Goal: Information Seeking & Learning: Learn about a topic

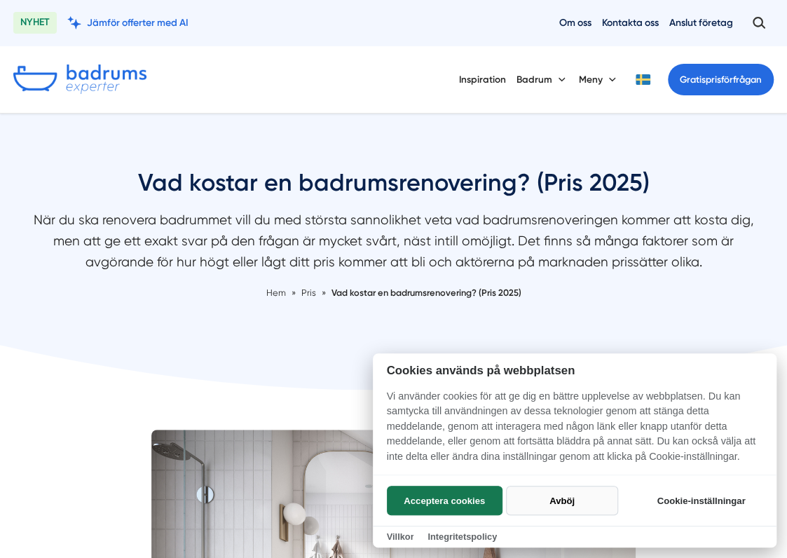
click at [545, 503] on button "Avböj" at bounding box center [561, 500] width 111 height 29
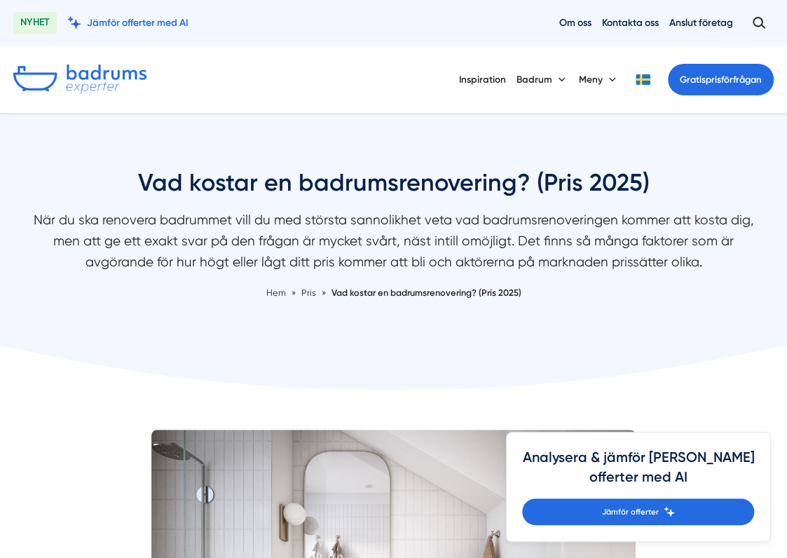
click at [409, 238] on p "När du ska renovera badrummet vill du med största sannolikhet veta vad badrumsr…" at bounding box center [393, 244] width 743 height 69
drag, startPoint x: 416, startPoint y: 240, endPoint x: 377, endPoint y: 232, distance: 40.1
click at [364, 234] on p "När du ska renovera badrummet vill du med största sannolikhet veta vad badrumsr…" at bounding box center [393, 244] width 743 height 69
drag, startPoint x: 413, startPoint y: 229, endPoint x: 359, endPoint y: 226, distance: 54.0
click at [343, 226] on p "När du ska renovera badrummet vill du med största sannolikhet veta vad badrumsr…" at bounding box center [393, 244] width 743 height 69
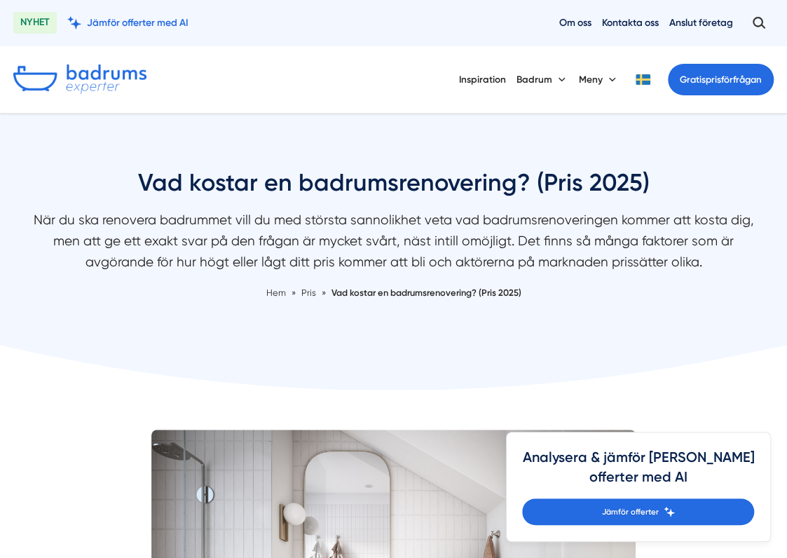
drag, startPoint x: 385, startPoint y: 226, endPoint x: 277, endPoint y: 229, distance: 108.0
click at [278, 228] on p "När du ska renovera badrummet vill du med största sannolikhet veta vad badrumsr…" at bounding box center [393, 244] width 743 height 69
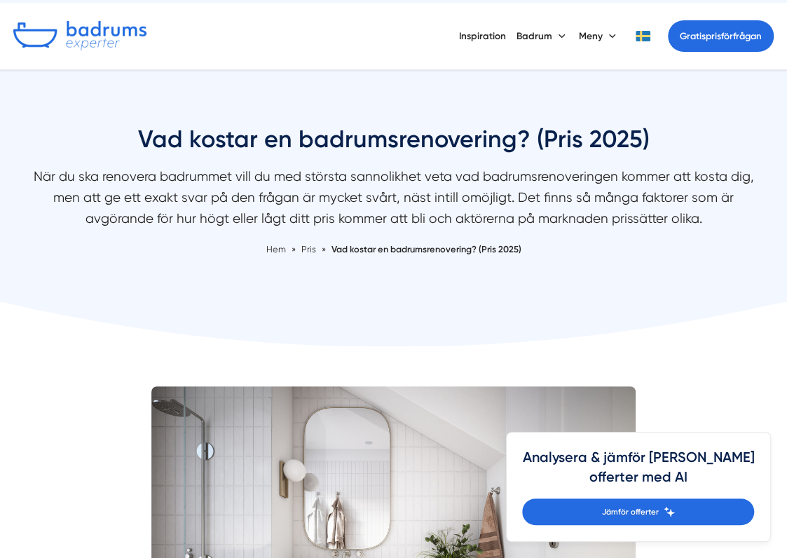
scroll to position [280, 0]
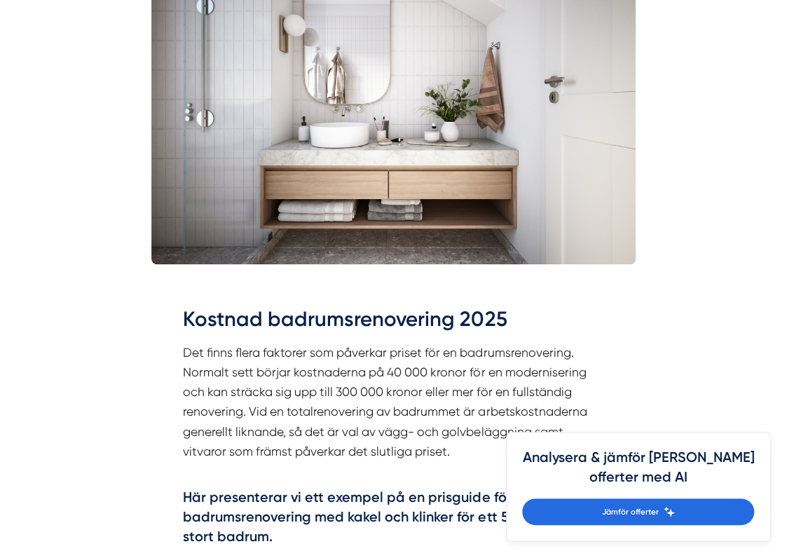
scroll to position [491, 0]
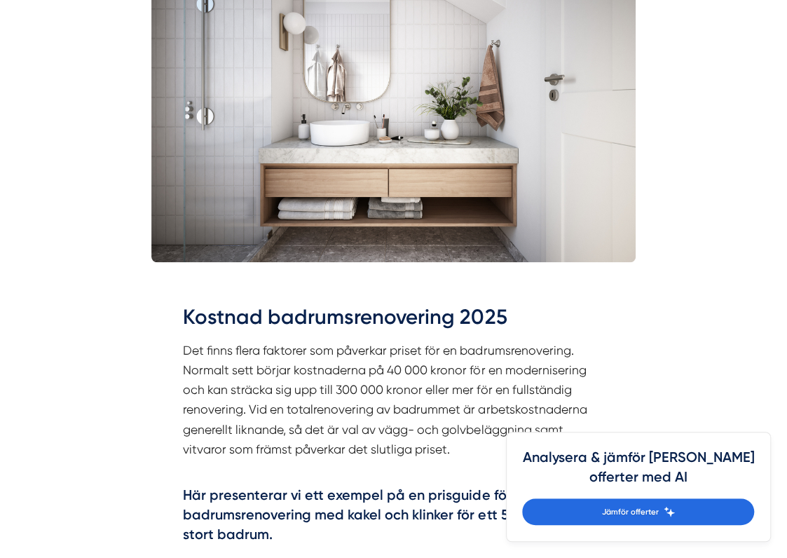
drag, startPoint x: 183, startPoint y: 331, endPoint x: 163, endPoint y: 322, distance: 22.0
click at [163, 322] on div "Kostnad badrumsrenovering 2025 Det finns flera faktorer som påverkar priset för…" at bounding box center [393, 426] width 485 height 287
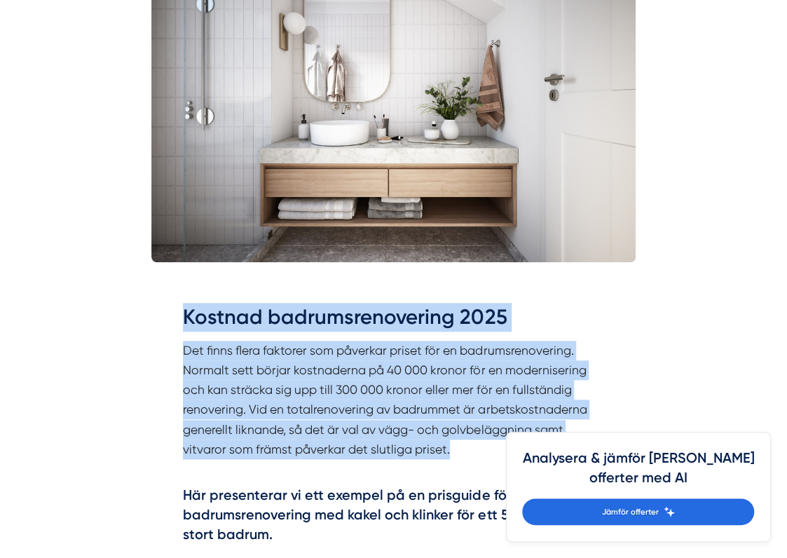
drag, startPoint x: 179, startPoint y: 316, endPoint x: 463, endPoint y: 448, distance: 312.3
click at [463, 448] on div "Kostnad badrumsrenovering 2025 Det finns flera faktorer som påverkar priset för…" at bounding box center [393, 426] width 485 height 287
click at [459, 445] on p "Det finns flera faktorer som påverkar priset för en badrumsrenovering. Normalt …" at bounding box center [393, 410] width 421 height 138
click at [357, 369] on p "Det finns flera faktorer som påverkar priset för en badrumsrenovering. Normalt …" at bounding box center [393, 410] width 421 height 138
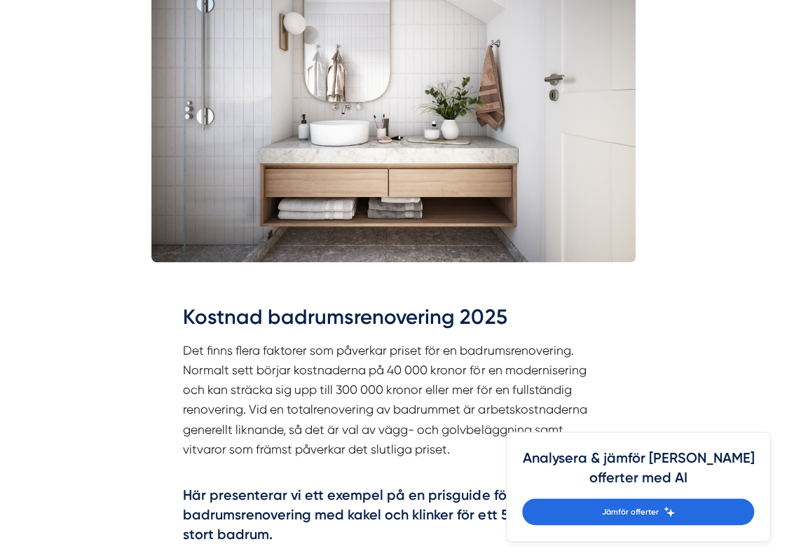
drag, startPoint x: 545, startPoint y: 320, endPoint x: 503, endPoint y: 306, distance: 44.3
click at [501, 306] on h2 "Kostnad badrumsrenovering 2025" at bounding box center [393, 321] width 421 height 37
drag, startPoint x: 545, startPoint y: 307, endPoint x: 482, endPoint y: 301, distance: 63.4
click at [482, 301] on div "Kostnad badrumsrenovering 2025 Det finns flera faktorer som påverkar priset för…" at bounding box center [393, 426] width 485 height 287
drag, startPoint x: 541, startPoint y: 308, endPoint x: 482, endPoint y: 306, distance: 59.6
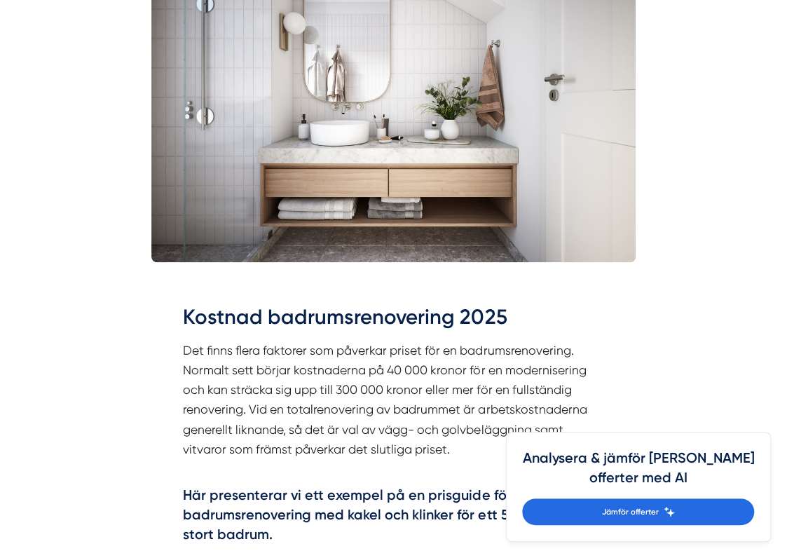
click at [482, 306] on h2 "Kostnad badrumsrenovering 2025" at bounding box center [393, 321] width 421 height 37
click at [184, 344] on p "Det finns flera faktorer som påverkar priset för en badrumsrenovering. Normalt …" at bounding box center [393, 410] width 421 height 138
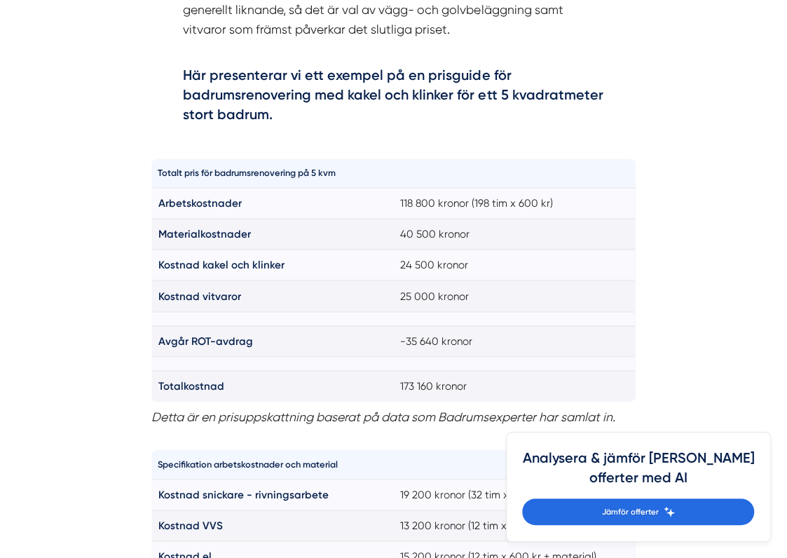
scroll to position [911, 0]
click at [349, 79] on h4 "Här presenterar vi ett exempel på en prisguide för badrumsrenovering med kakel …" at bounding box center [393, 96] width 421 height 63
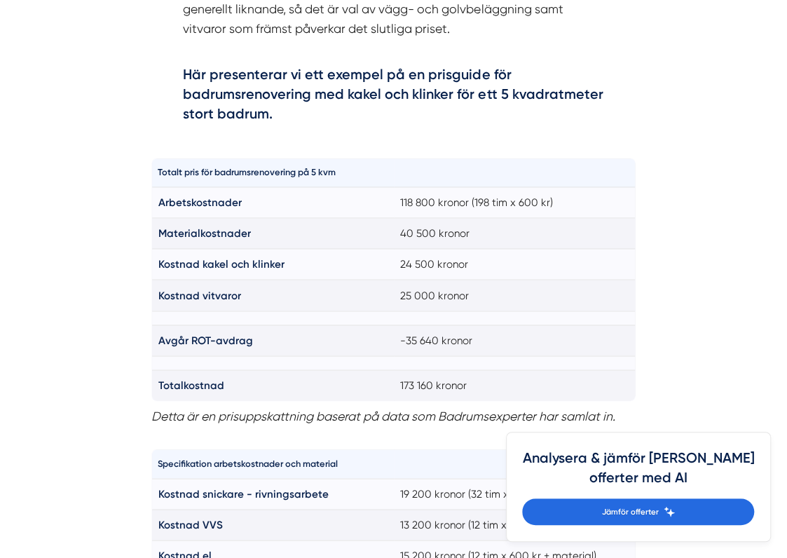
drag, startPoint x: 454, startPoint y: 128, endPoint x: 397, endPoint y: 128, distance: 56.1
click at [397, 128] on h4 "Här presenterar vi ett exempel på en prisguide för badrumsrenovering med kakel …" at bounding box center [393, 96] width 421 height 63
click at [185, 128] on div "Kostnad badrumsrenovering 2025 Det finns flera faktorer som påverkar priset för…" at bounding box center [393, 6] width 485 height 287
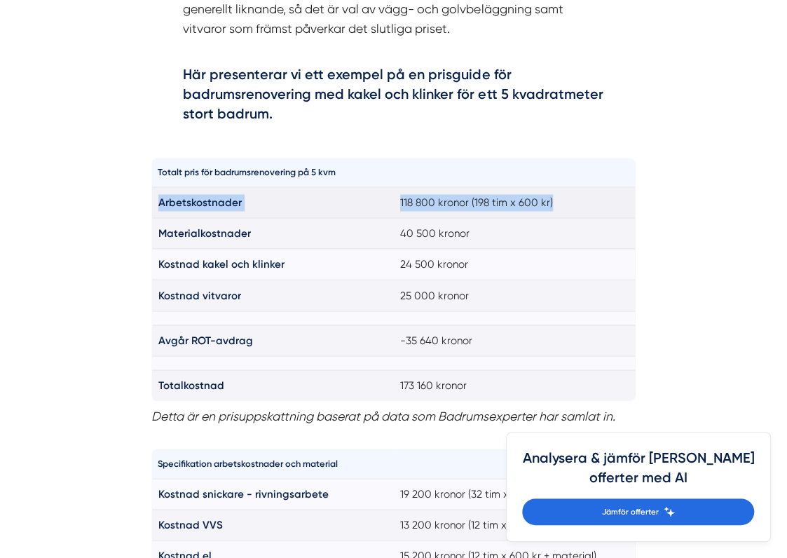
drag, startPoint x: 214, startPoint y: 201, endPoint x: 559, endPoint y: 201, distance: 344.9
click at [559, 201] on tr "Arbetskostnader 118 800 kronor (198 tim x 600 kr)" at bounding box center [393, 202] width 484 height 31
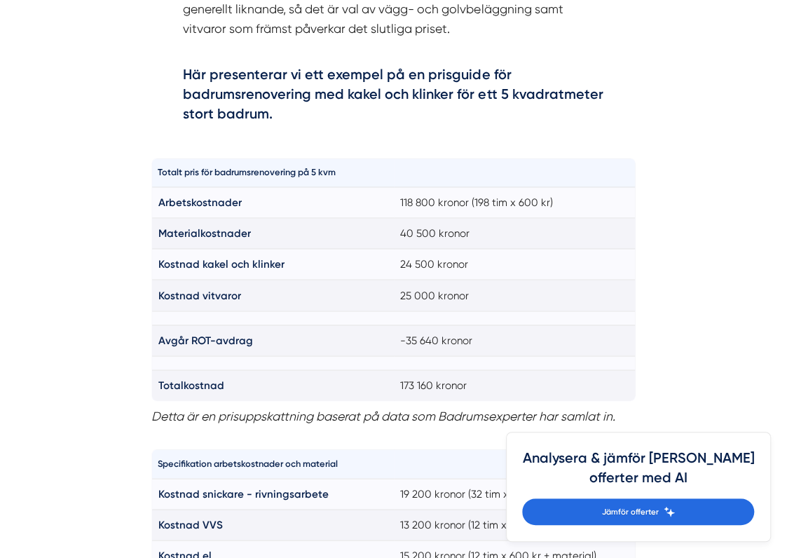
drag, startPoint x: 559, startPoint y: 201, endPoint x: 439, endPoint y: 126, distance: 142.0
click at [439, 126] on h4 "Här presenterar vi ett exempel på en prisguide för badrumsrenovering med kakel …" at bounding box center [393, 96] width 421 height 63
drag, startPoint x: 447, startPoint y: 132, endPoint x: 362, endPoint y: 131, distance: 84.8
click at [369, 128] on div "Kostnad badrumsrenovering 2025 Det finns flera faktorer som påverkar priset för…" at bounding box center [393, 6] width 485 height 287
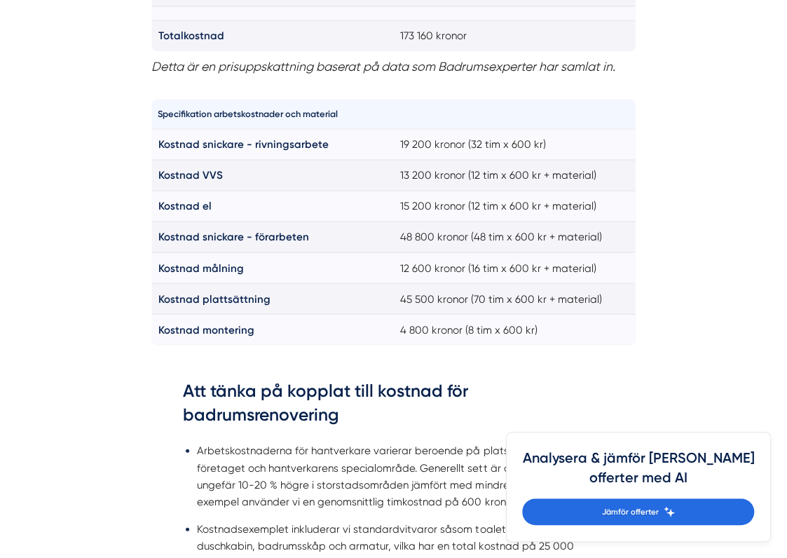
scroll to position [1262, 0]
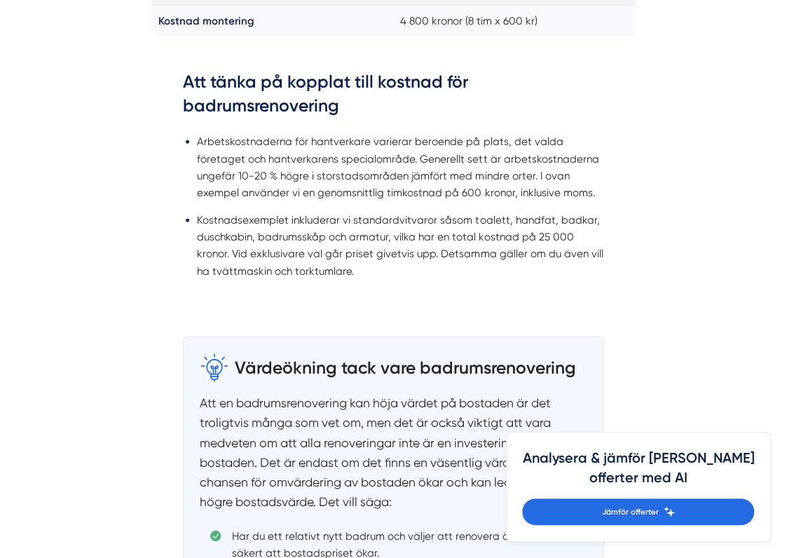
scroll to position [1612, 0]
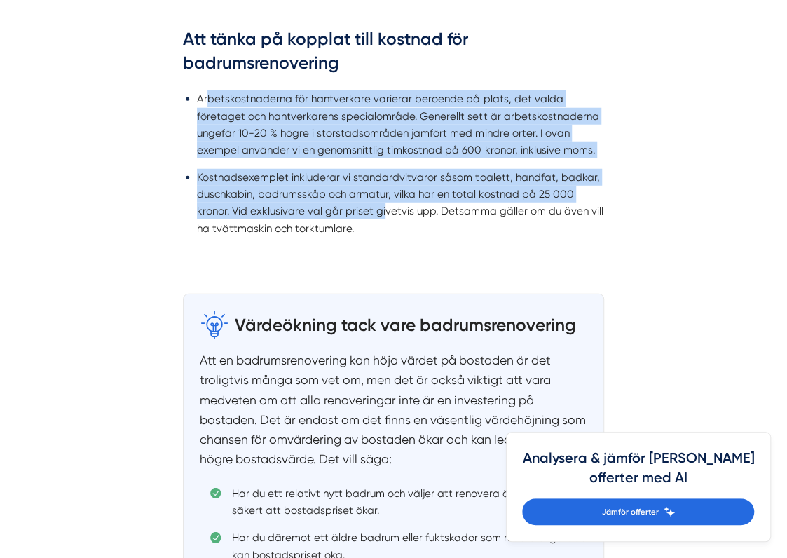
drag, startPoint x: 205, startPoint y: 104, endPoint x: 347, endPoint y: 221, distance: 183.7
click at [347, 221] on ul "Arbetskostnaderna för hantverkare varierar beroende på plats, det valda företag…" at bounding box center [393, 167] width 421 height 171
drag, startPoint x: 347, startPoint y: 221, endPoint x: 177, endPoint y: 118, distance: 198.1
click at [177, 118] on div "Att tänka på kopplat till kostnad för badrumsrenovering Arbetskostnaderna för h…" at bounding box center [393, 140] width 485 height 267
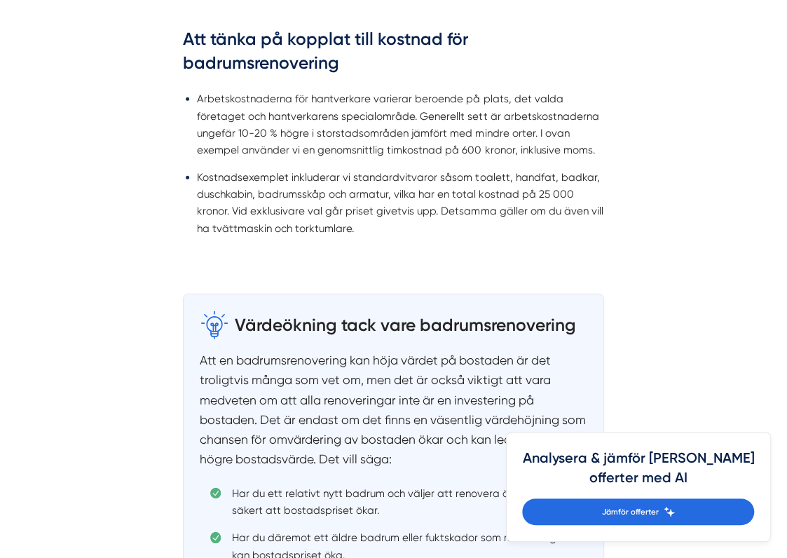
drag, startPoint x: 177, startPoint y: 118, endPoint x: 142, endPoint y: 95, distance: 43.0
click at [216, 95] on li "Arbetskostnaderna för hantverkare varierar beroende på plats, det valda företag…" at bounding box center [400, 124] width 407 height 68
drag, startPoint x: 273, startPoint y: 169, endPoint x: 353, endPoint y: 235, distance: 103.6
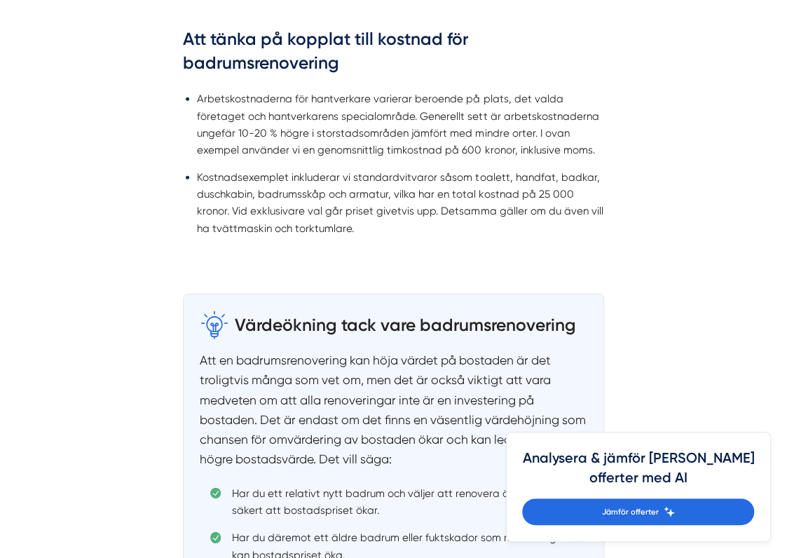
click at [353, 235] on ul "Arbetskostnaderna för hantverkare varierar beroende på plats, det valda företag…" at bounding box center [393, 167] width 421 height 171
click at [282, 117] on li "Arbetskostnaderna för hantverkare varierar beroende på plats, det valda företag…" at bounding box center [400, 124] width 407 height 68
drag, startPoint x: 502, startPoint y: 111, endPoint x: 444, endPoint y: 76, distance: 67.3
click at [444, 76] on h3 "Att tänka på kopplat till kostnad för badrumsrenovering" at bounding box center [393, 54] width 421 height 55
drag, startPoint x: 503, startPoint y: 86, endPoint x: 461, endPoint y: 81, distance: 43.0
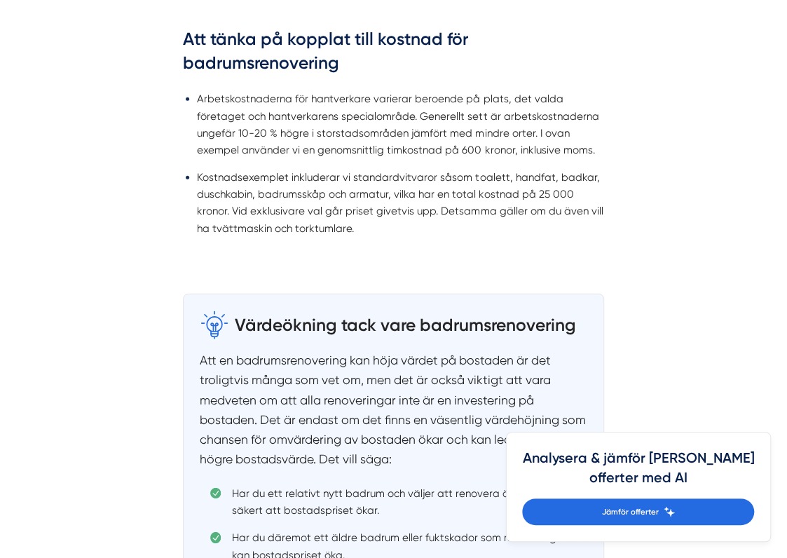
click at [461, 81] on h3 "Att tänka på kopplat till kostnad för badrumsrenovering" at bounding box center [393, 54] width 421 height 55
drag, startPoint x: 478, startPoint y: 79, endPoint x: 458, endPoint y: 74, distance: 20.4
click at [458, 74] on h3 "Att tänka på kopplat till kostnad för badrumsrenovering" at bounding box center [393, 54] width 421 height 55
drag, startPoint x: 479, startPoint y: 79, endPoint x: 435, endPoint y: 77, distance: 44.9
click at [435, 77] on h3 "Att tänka på kopplat till kostnad för badrumsrenovering" at bounding box center [393, 54] width 421 height 55
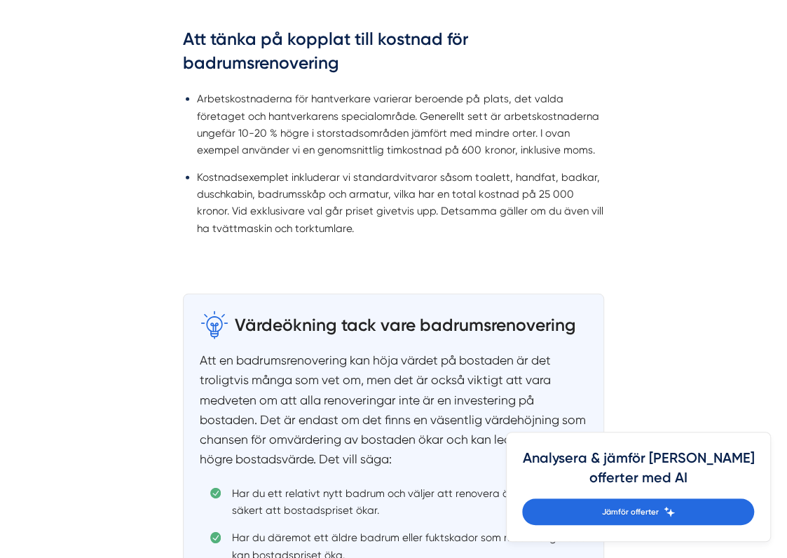
click at [151, 198] on div "Att tänka på kopplat till kostnad för badrumsrenovering Arbetskostnaderna för h…" at bounding box center [393, 140] width 485 height 267
drag, startPoint x: 356, startPoint y: 225, endPoint x: 268, endPoint y: 115, distance: 141.1
click at [268, 115] on ul "Arbetskostnaderna för hantverkare varierar beroende på plats, det valda företag…" at bounding box center [393, 167] width 421 height 171
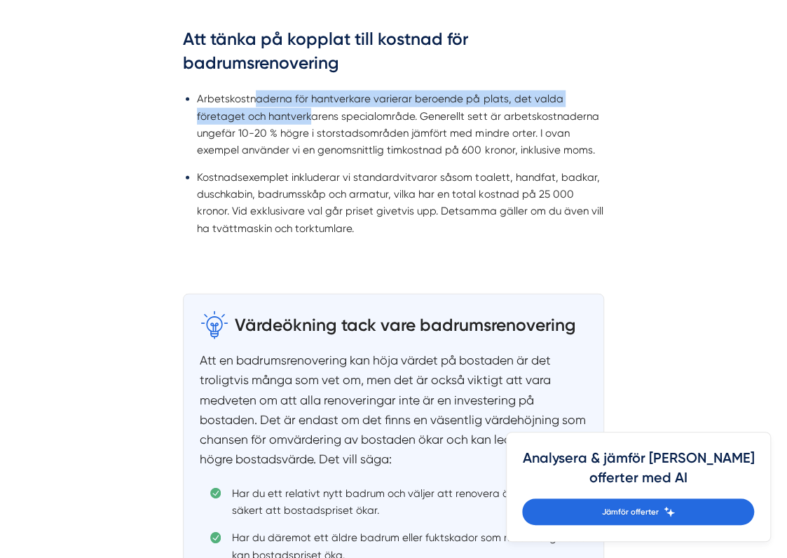
drag, startPoint x: 268, startPoint y: 115, endPoint x: 258, endPoint y: 109, distance: 11.3
click at [258, 109] on li "Arbetskostnaderna för hantverkare varierar beroende på plats, det valda företag…" at bounding box center [400, 124] width 407 height 68
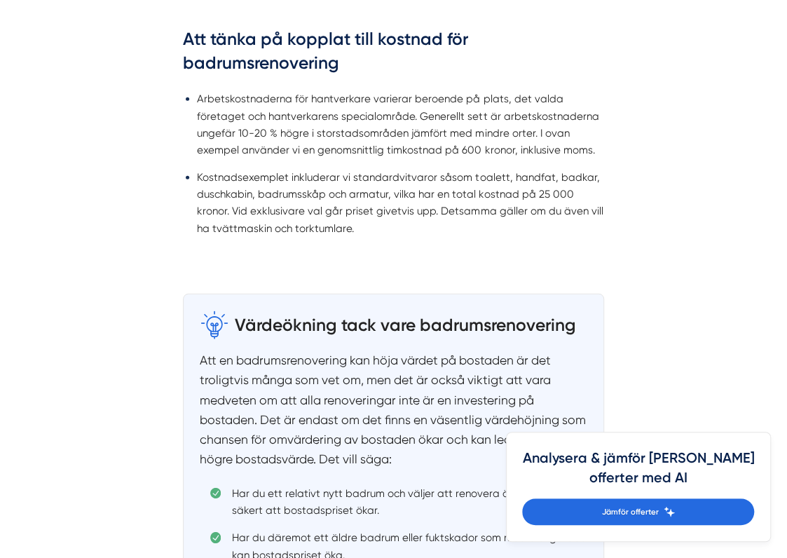
drag, startPoint x: 258, startPoint y: 109, endPoint x: 444, endPoint y: 142, distance: 188.6
click at [444, 142] on li "Arbetskostnaderna för hantverkare varierar beroende på plats, det valda företag…" at bounding box center [400, 124] width 407 height 68
drag, startPoint x: 496, startPoint y: 137, endPoint x: 404, endPoint y: 139, distance: 92.5
click at [404, 139] on li "Arbetskostnaderna för hantverkare varierar beroende på plats, det valda företag…" at bounding box center [400, 124] width 407 height 68
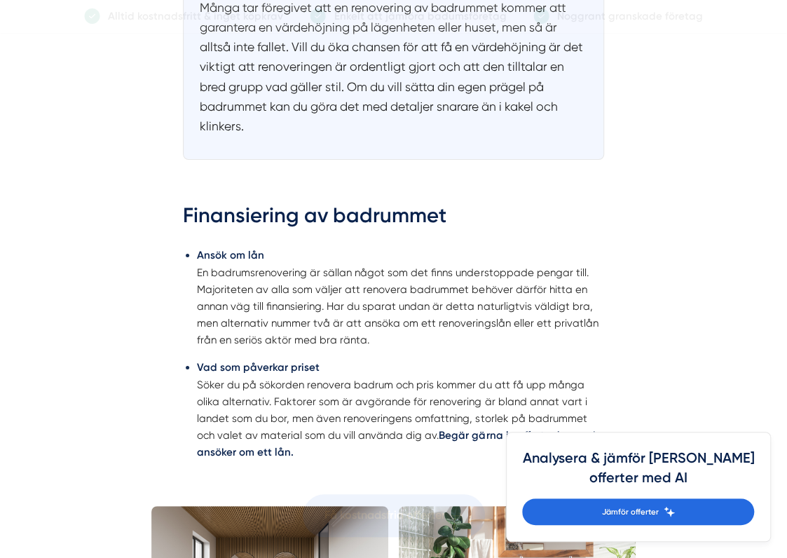
scroll to position [2313, 0]
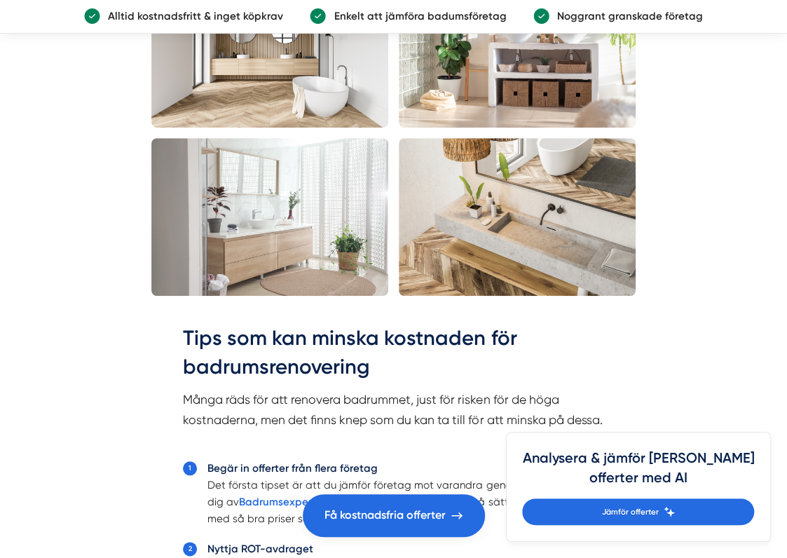
scroll to position [2383, 0]
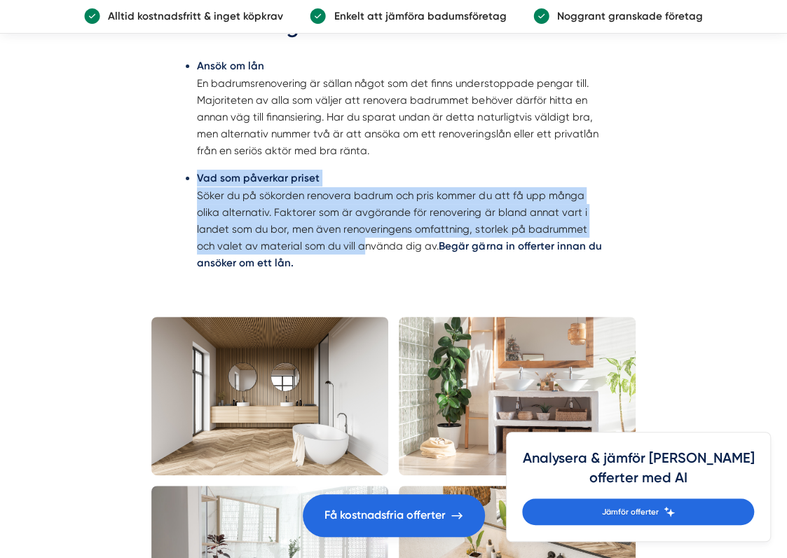
drag, startPoint x: 200, startPoint y: 180, endPoint x: 314, endPoint y: 259, distance: 138.0
click at [314, 259] on div "Finansiering av badrummet Ansök om lån En badrumsrenovering är sällan något som…" at bounding box center [393, 150] width 485 height 317
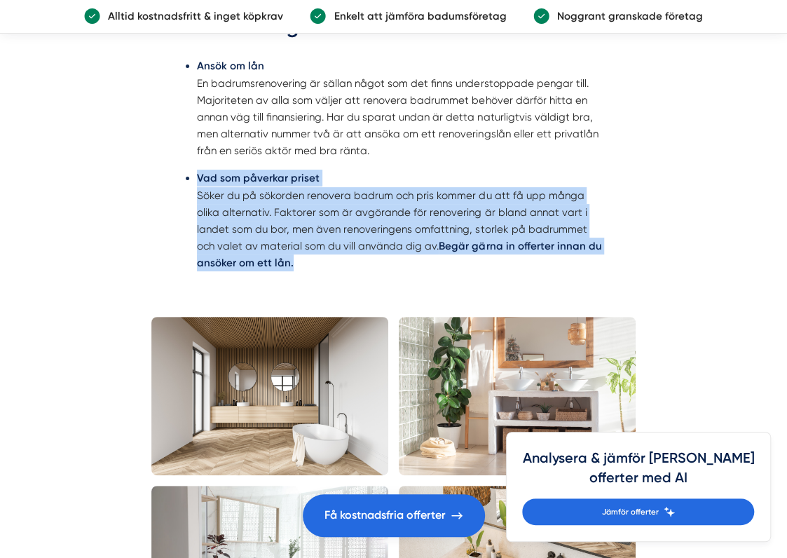
drag, startPoint x: 314, startPoint y: 259, endPoint x: 320, endPoint y: 282, distance: 24.5
click at [320, 282] on ul "Ansök om lån En badrumsrenovering är sällan något som det finns understoppade p…" at bounding box center [393, 168] width 421 height 238
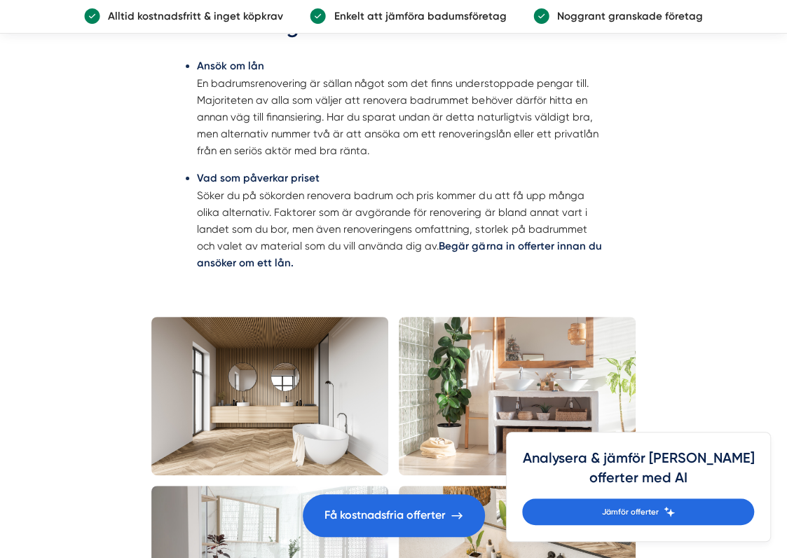
drag, startPoint x: 147, startPoint y: 162, endPoint x: 116, endPoint y: 149, distance: 33.3
drag, startPoint x: 146, startPoint y: 198, endPoint x: 140, endPoint y: 158, distance: 39.7
drag, startPoint x: 163, startPoint y: 197, endPoint x: 142, endPoint y: 177, distance: 28.8
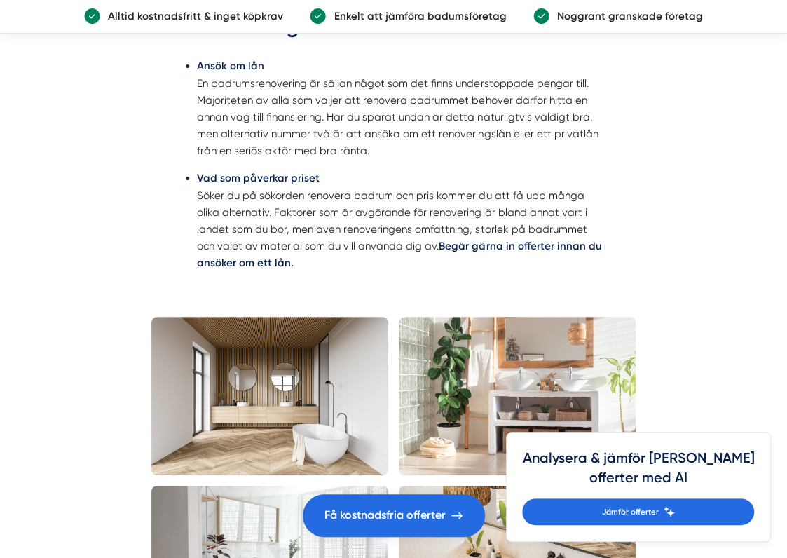
drag, startPoint x: 167, startPoint y: 209, endPoint x: 151, endPoint y: 193, distance: 22.8
drag, startPoint x: 170, startPoint y: 214, endPoint x: 161, endPoint y: 193, distance: 22.3
click at [156, 189] on div "Finansiering av badrummet Ansök om lån En badrumsrenovering är sällan något som…" at bounding box center [393, 150] width 485 height 317
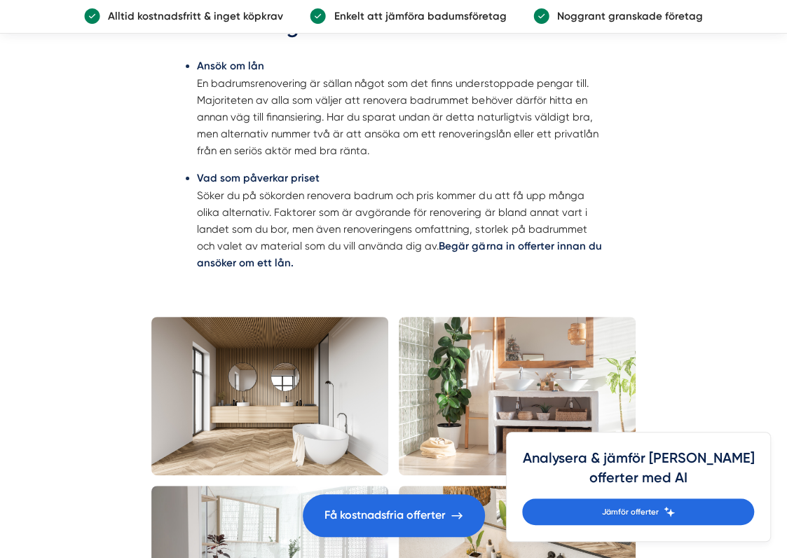
drag, startPoint x: 177, startPoint y: 212, endPoint x: 161, endPoint y: 196, distance: 22.3
click at [161, 195] on div "Finansiering av badrummet Ansök om lån En badrumsrenovering är sällan något som…" at bounding box center [393, 150] width 485 height 317
drag, startPoint x: 168, startPoint y: 214, endPoint x: 153, endPoint y: 191, distance: 27.4
click at [153, 191] on div "Finansiering av badrummet Ansök om lån En badrumsrenovering är sällan något som…" at bounding box center [393, 150] width 485 height 317
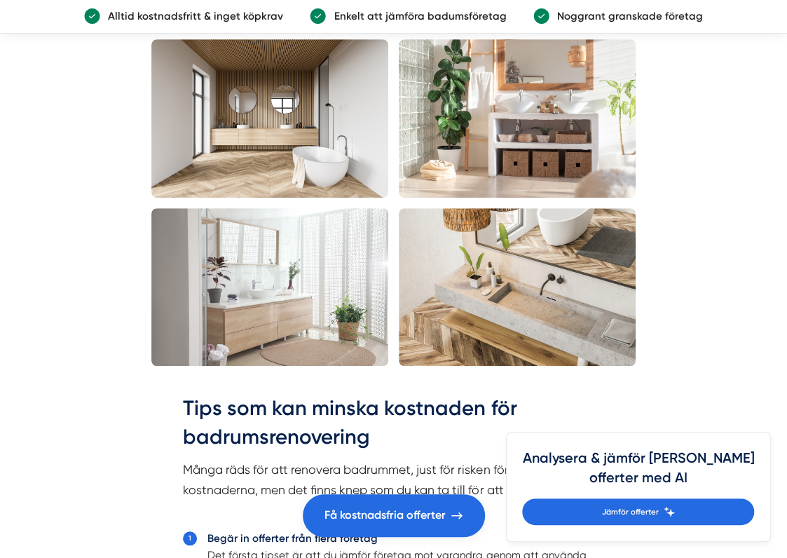
scroll to position [2664, 0]
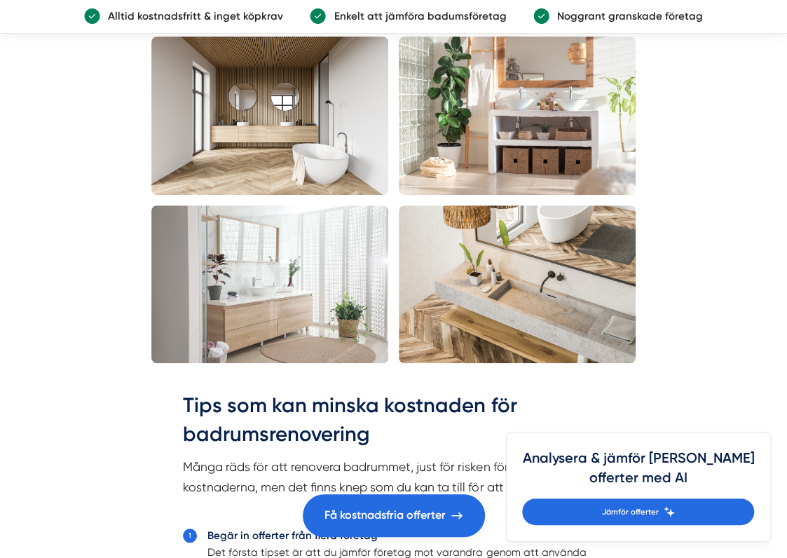
drag, startPoint x: 136, startPoint y: 170, endPoint x: 125, endPoint y: 161, distance: 13.9
drag, startPoint x: 135, startPoint y: 180, endPoint x: 136, endPoint y: 170, distance: 9.9
drag, startPoint x: 140, startPoint y: 179, endPoint x: 132, endPoint y: 156, distance: 24.0
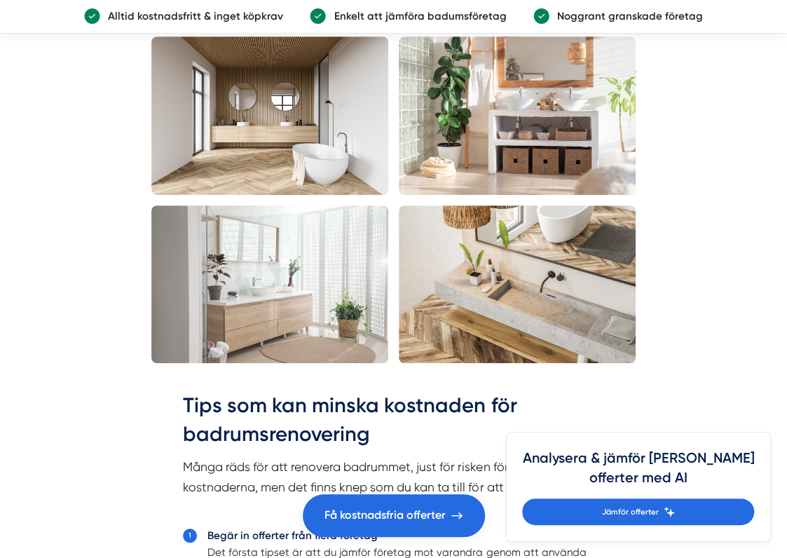
drag, startPoint x: 140, startPoint y: 161, endPoint x: 125, endPoint y: 146, distance: 20.3
drag, startPoint x: 133, startPoint y: 166, endPoint x: 126, endPoint y: 138, distance: 28.9
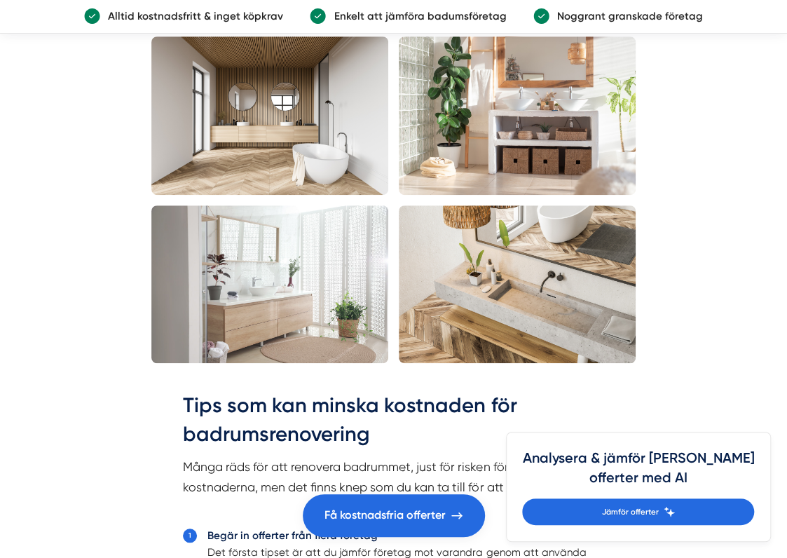
drag, startPoint x: 136, startPoint y: 163, endPoint x: 123, endPoint y: 143, distance: 23.9
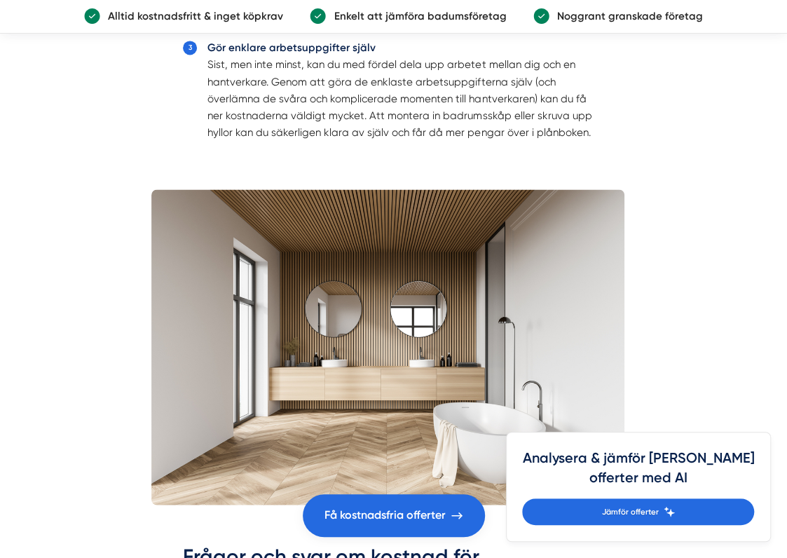
scroll to position [3365, 0]
drag, startPoint x: 139, startPoint y: 149, endPoint x: 121, endPoint y: 139, distance: 20.7
click at [120, 139] on article "Kostnad badrumsrenovering 2025 Det finns flera faktorer som påverkar priset för…" at bounding box center [393, 321] width 787 height 6543
drag, startPoint x: 154, startPoint y: 155, endPoint x: 138, endPoint y: 130, distance: 29.9
click at [135, 125] on article "Kostnad badrumsrenovering 2025 Det finns flera faktorer som påverkar priset för…" at bounding box center [393, 321] width 787 height 6543
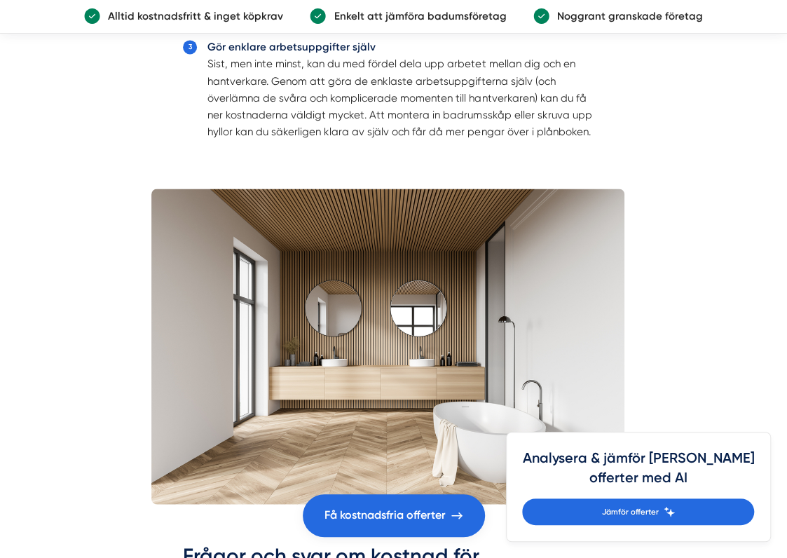
drag, startPoint x: 172, startPoint y: 176, endPoint x: 154, endPoint y: 145, distance: 35.8
drag, startPoint x: 174, startPoint y: 180, endPoint x: 146, endPoint y: 151, distance: 40.2
click at [146, 151] on div "Kostnad badrumsrenovering 2025 Det finns flera faktorer som påverkar priset för…" at bounding box center [394, 299] width 512 height 6468
drag, startPoint x: 158, startPoint y: 155, endPoint x: 146, endPoint y: 142, distance: 17.8
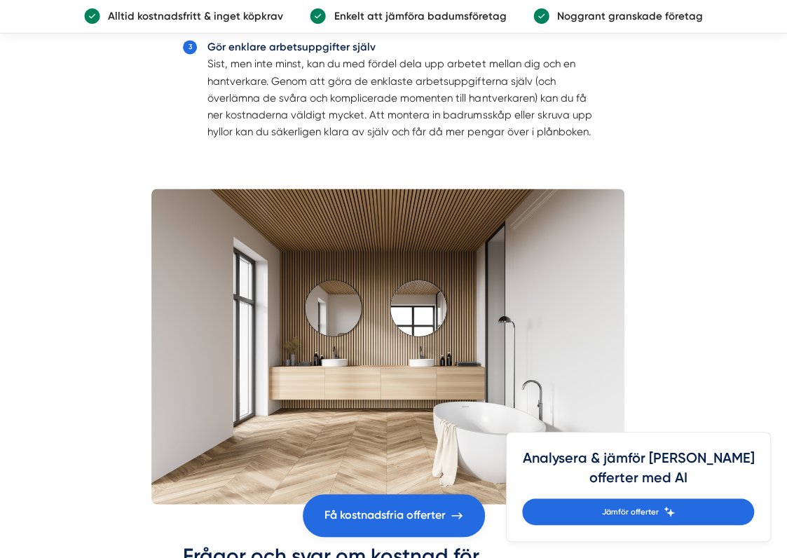
click at [146, 142] on div "Kostnad badrumsrenovering 2025 Det finns flera faktorer som påverkar priset för…" at bounding box center [394, 299] width 512 height 6468
drag, startPoint x: 169, startPoint y: 165, endPoint x: 151, endPoint y: 144, distance: 27.9
click at [151, 144] on div "Kostnad badrumsrenovering 2025 Det finns flera faktorer som påverkar priset för…" at bounding box center [394, 299] width 512 height 6468
drag, startPoint x: 171, startPoint y: 163, endPoint x: 150, endPoint y: 141, distance: 30.7
click at [150, 141] on div "Kostnad badrumsrenovering 2025 Det finns flera faktorer som påverkar priset för…" at bounding box center [394, 299] width 512 height 6468
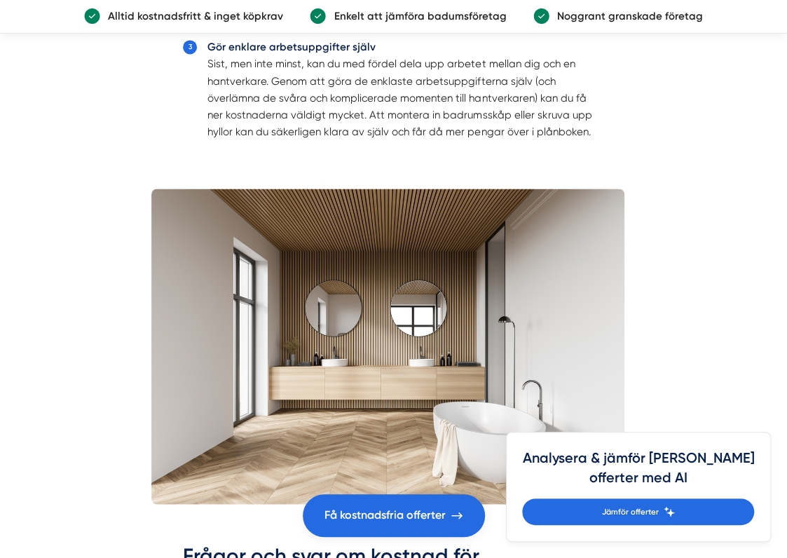
drag, startPoint x: 166, startPoint y: 156, endPoint x: 146, endPoint y: 137, distance: 28.3
click at [146, 137] on div "Kostnad badrumsrenovering 2025 Det finns flera faktorer som påverkar priset för…" at bounding box center [394, 299] width 512 height 6468
drag, startPoint x: 168, startPoint y: 170, endPoint x: 146, endPoint y: 144, distance: 33.8
click at [144, 144] on div "Kostnad badrumsrenovering 2025 Det finns flera faktorer som påverkar priset för…" at bounding box center [394, 299] width 512 height 6468
drag, startPoint x: 172, startPoint y: 170, endPoint x: 151, endPoint y: 145, distance: 31.9
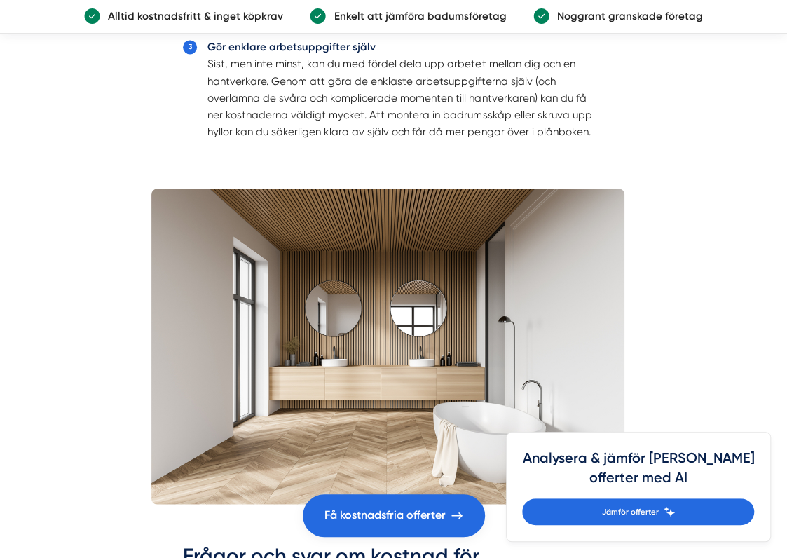
drag, startPoint x: 178, startPoint y: 179, endPoint x: 156, endPoint y: 152, distance: 34.4
drag
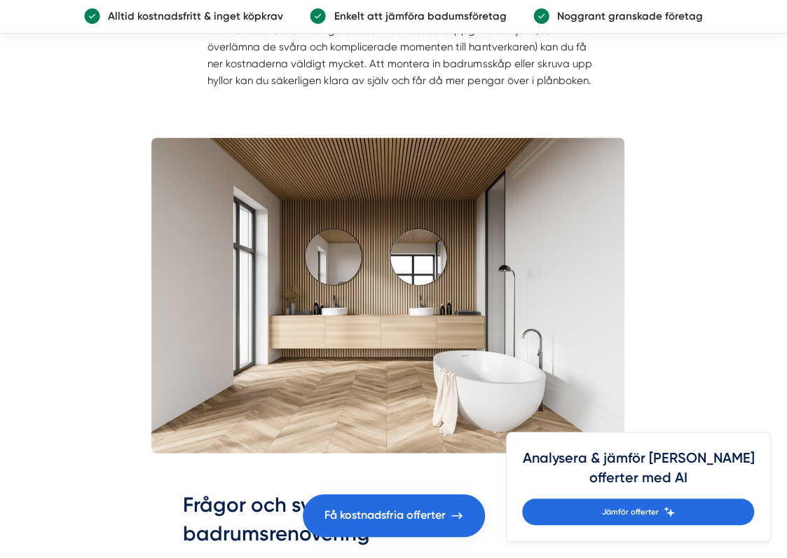
scroll to position [3575, 0]
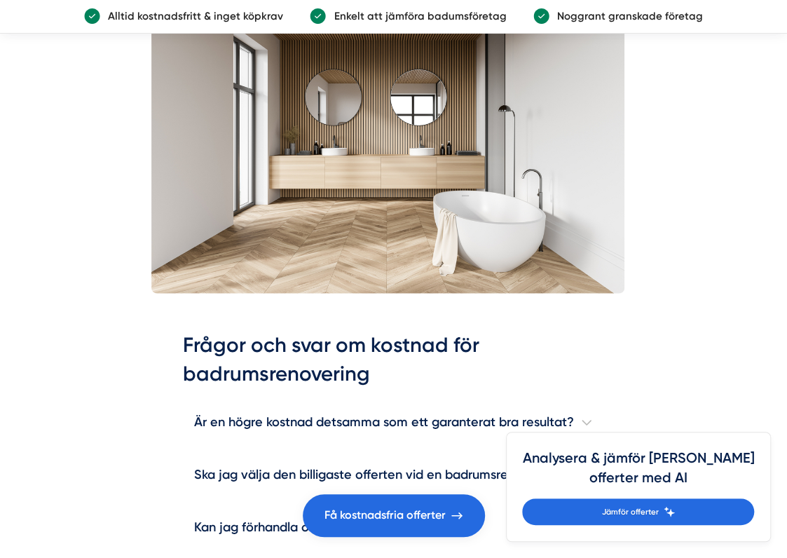
click at [115, 173] on article "Kostnad badrumsrenovering 2025 Det finns flera faktorer som påverkar priset för…" at bounding box center [393, 110] width 787 height 6543
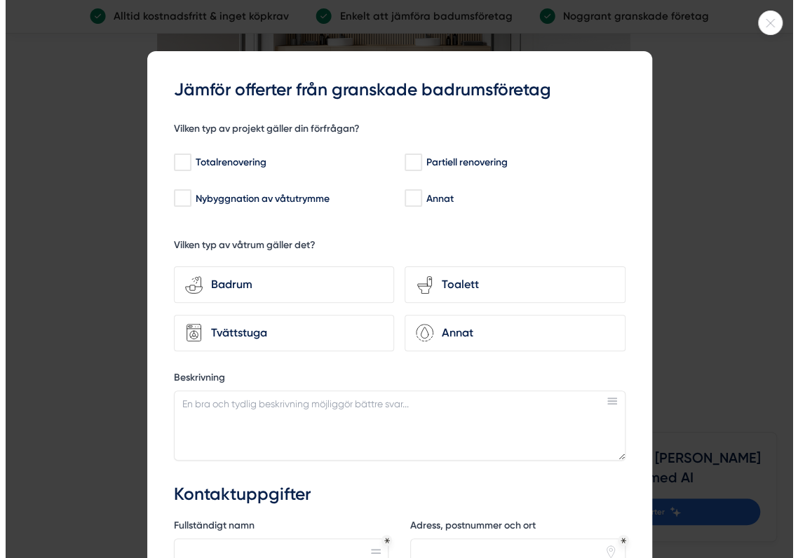
scroll to position [3785, 0]
